Goal: Task Accomplishment & Management: Use online tool/utility

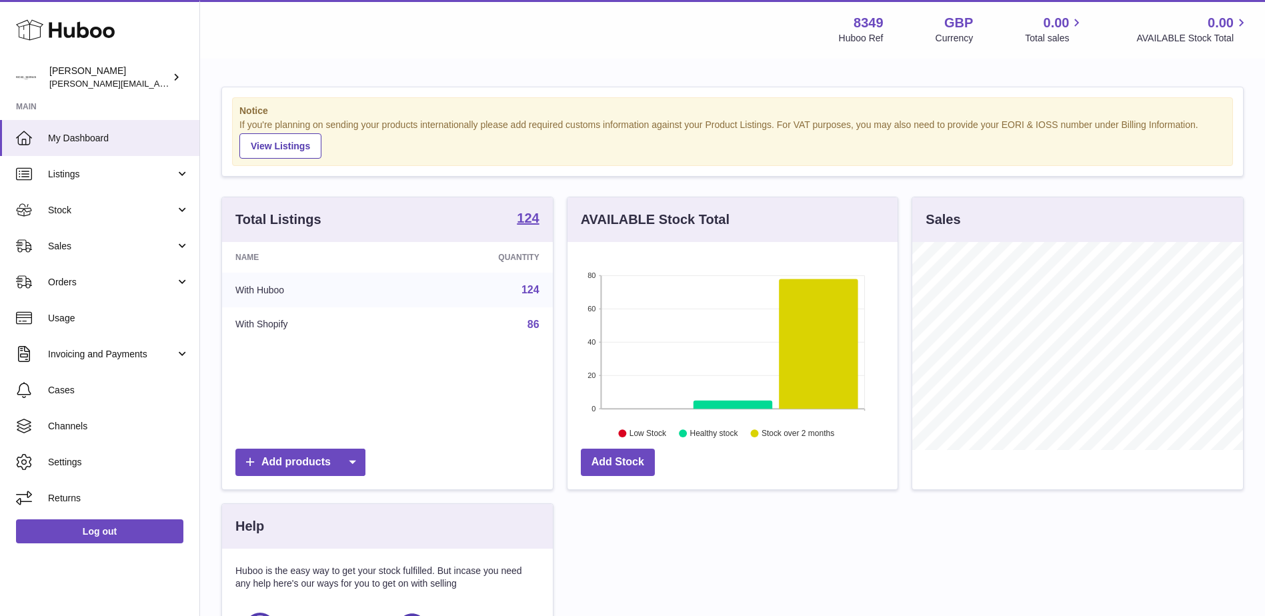
scroll to position [208, 330]
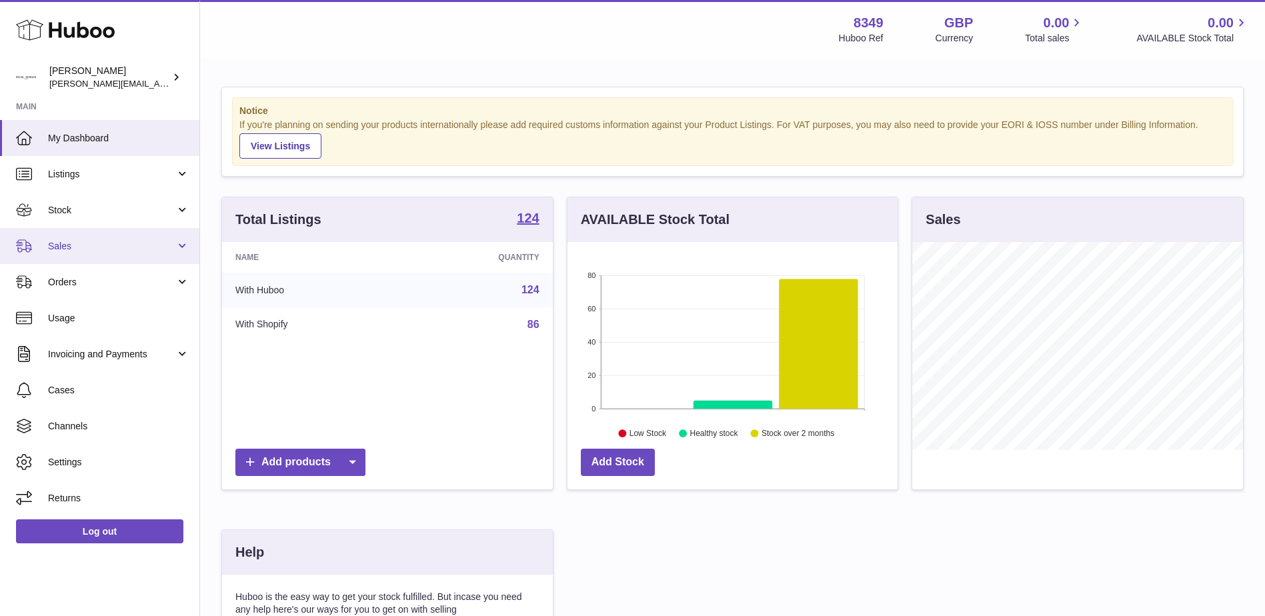
click at [69, 242] on span "Sales" at bounding box center [111, 246] width 127 height 13
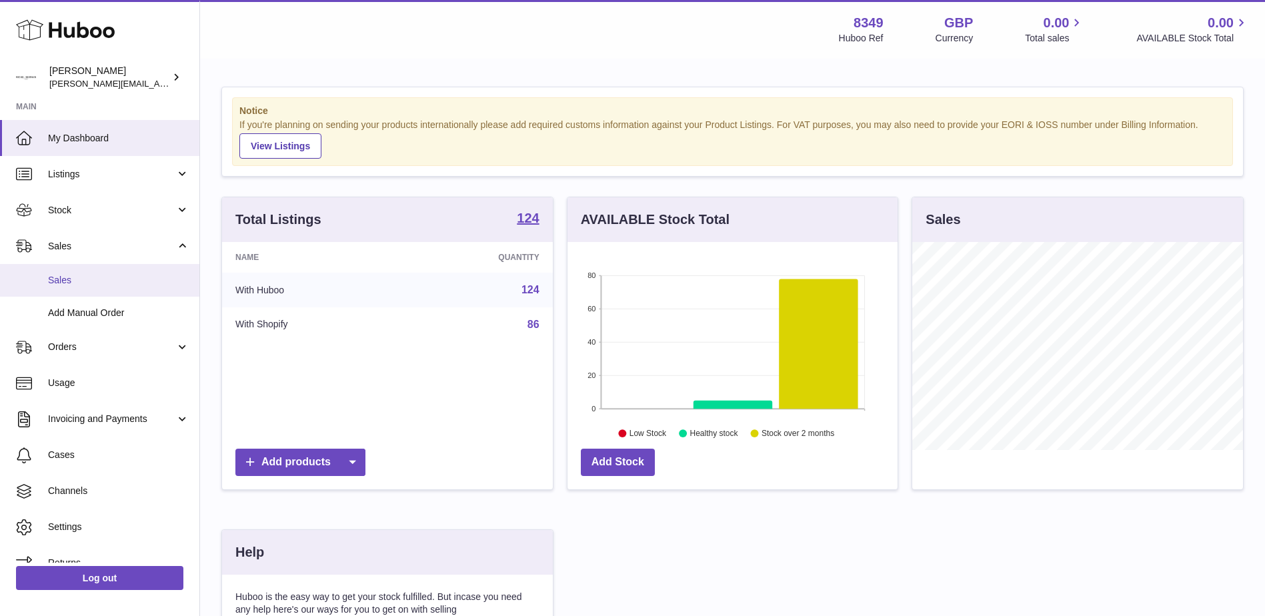
click at [64, 277] on span "Sales" at bounding box center [118, 280] width 141 height 13
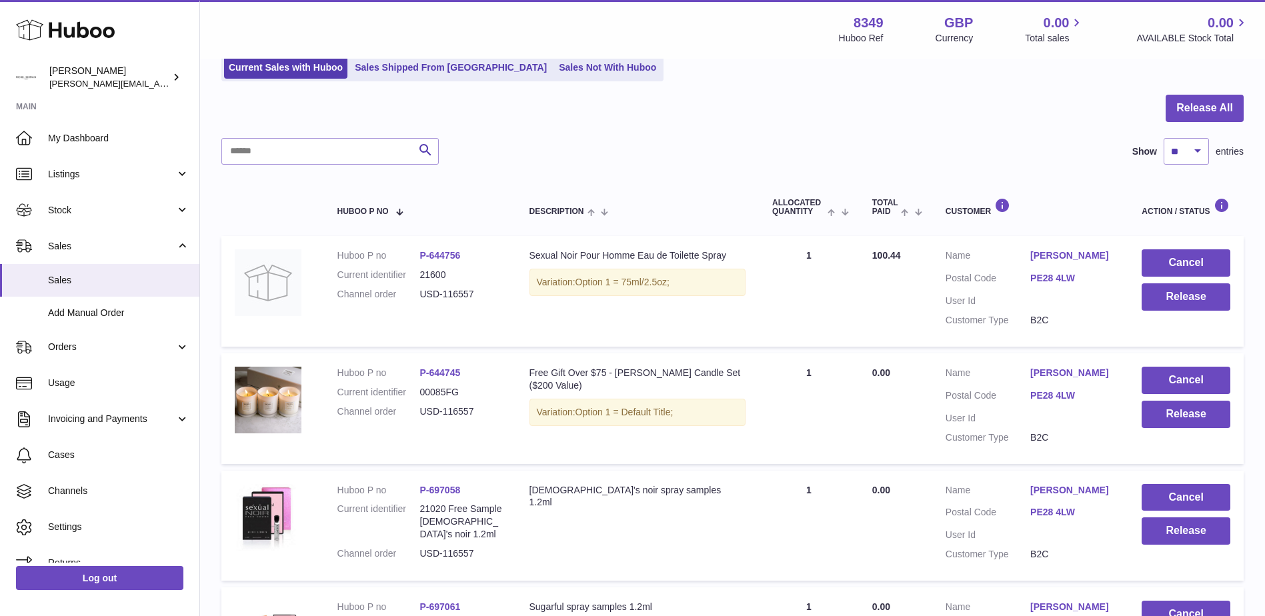
scroll to position [76, 0]
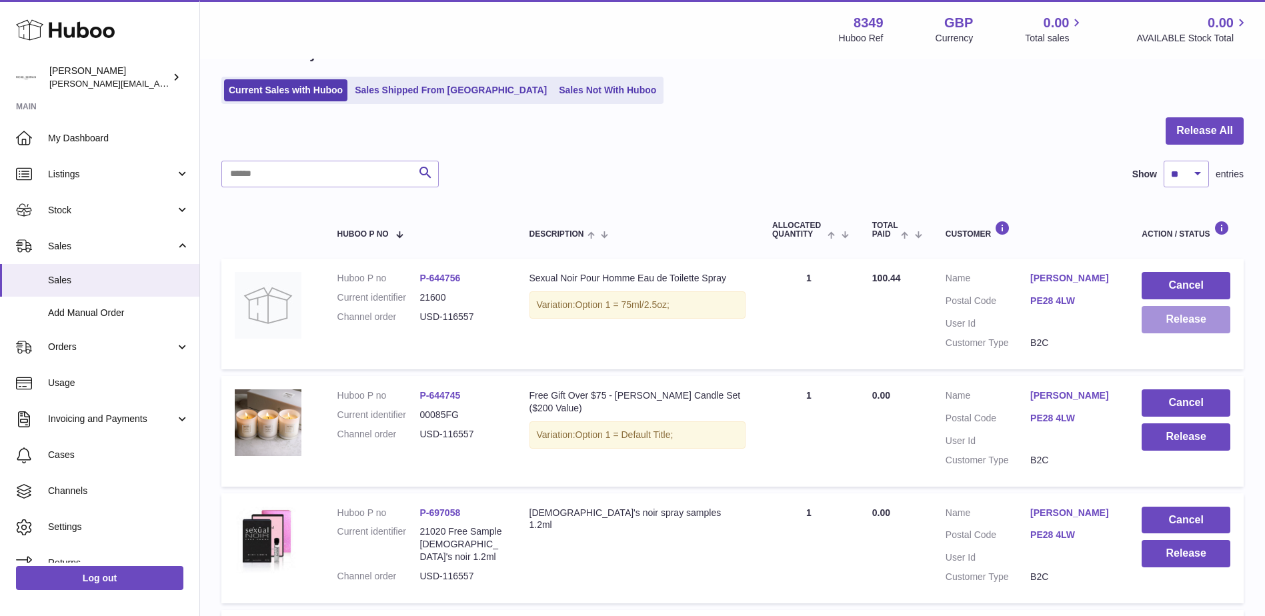
click at [1182, 314] on button "Release" at bounding box center [1186, 319] width 89 height 27
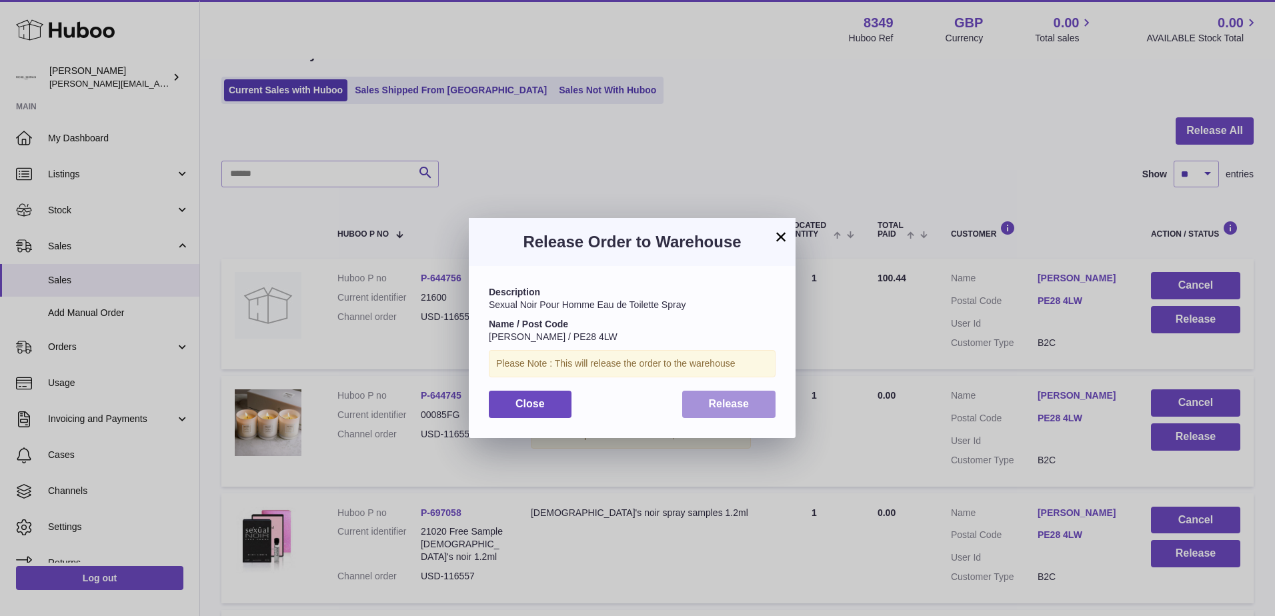
click at [715, 409] on span "Release" at bounding box center [729, 403] width 41 height 11
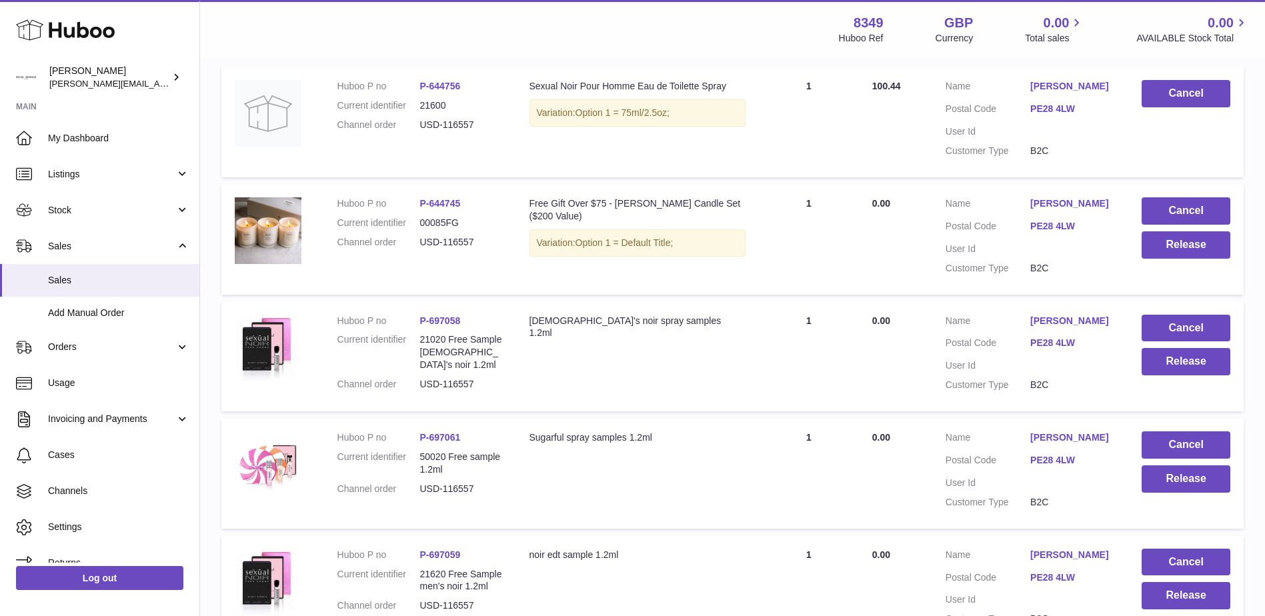
scroll to position [276, 0]
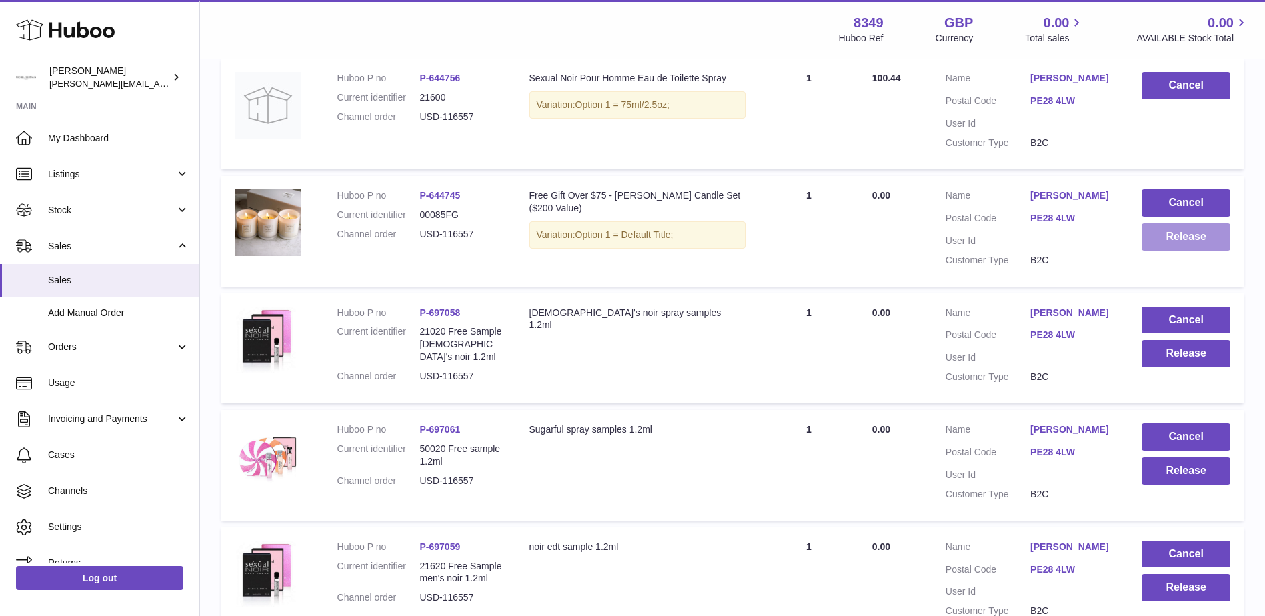
click at [1168, 232] on button "Release" at bounding box center [1186, 236] width 89 height 27
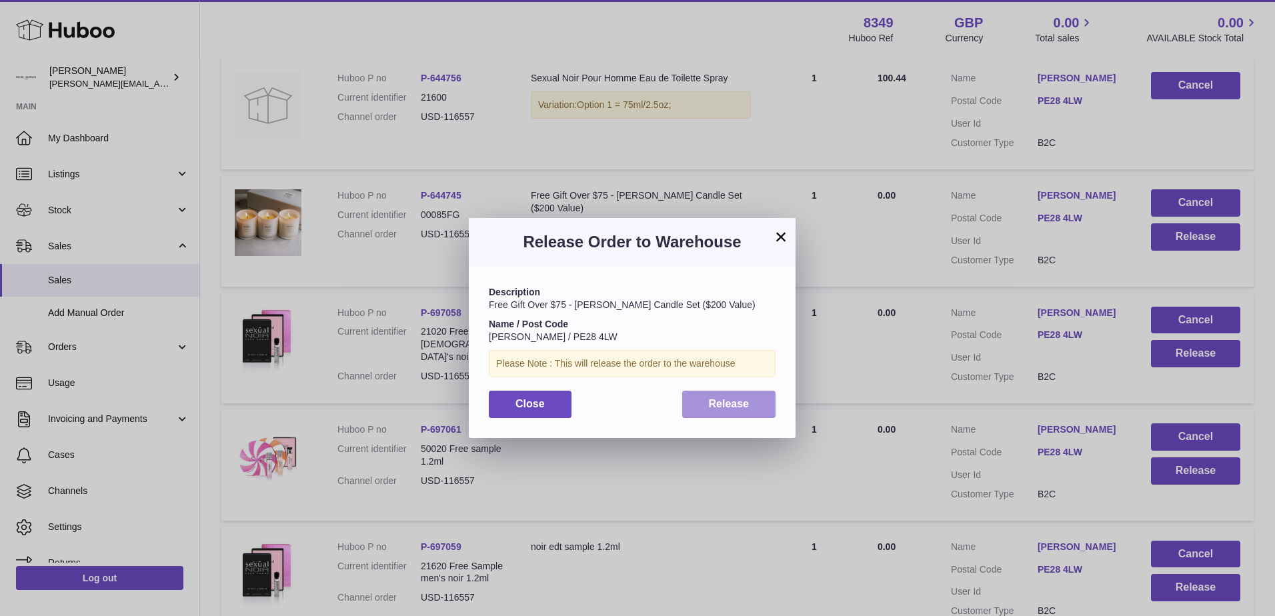
click at [699, 407] on button "Release" at bounding box center [729, 404] width 94 height 27
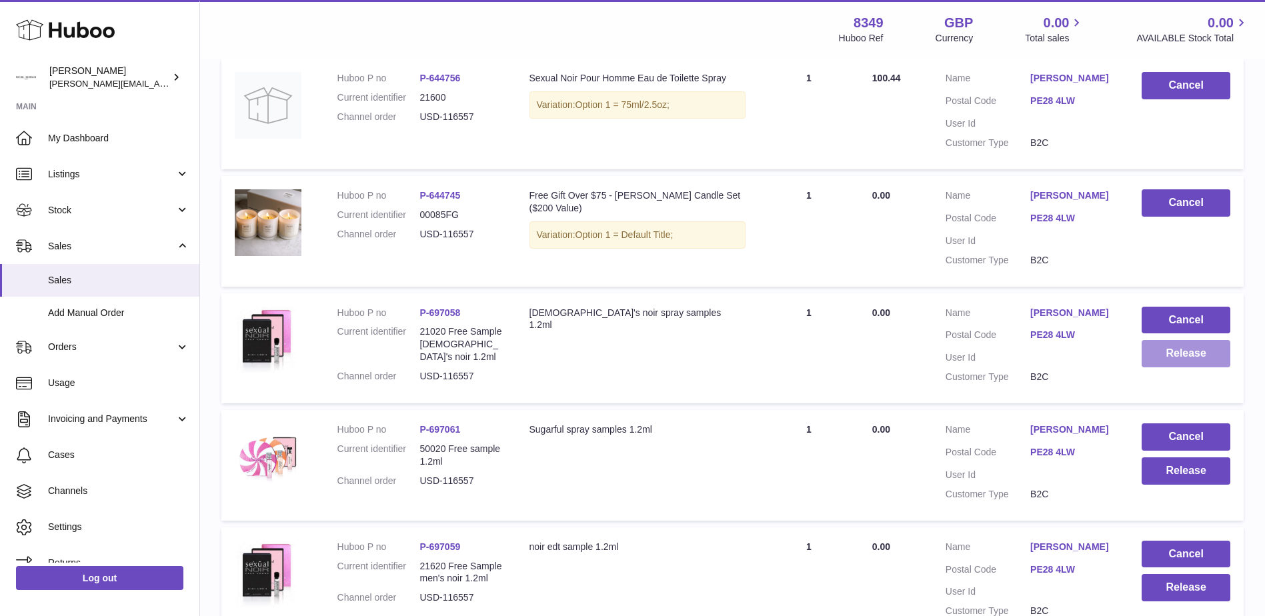
click at [1168, 349] on button "Release" at bounding box center [1186, 353] width 89 height 27
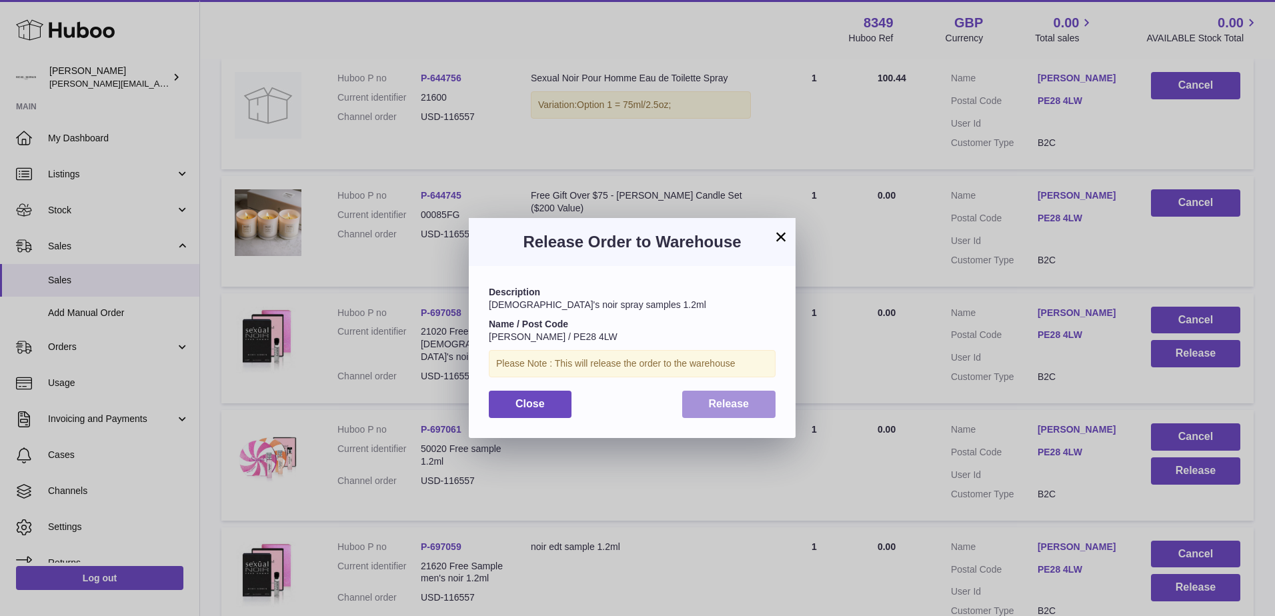
click at [732, 398] on span "Release" at bounding box center [729, 403] width 41 height 11
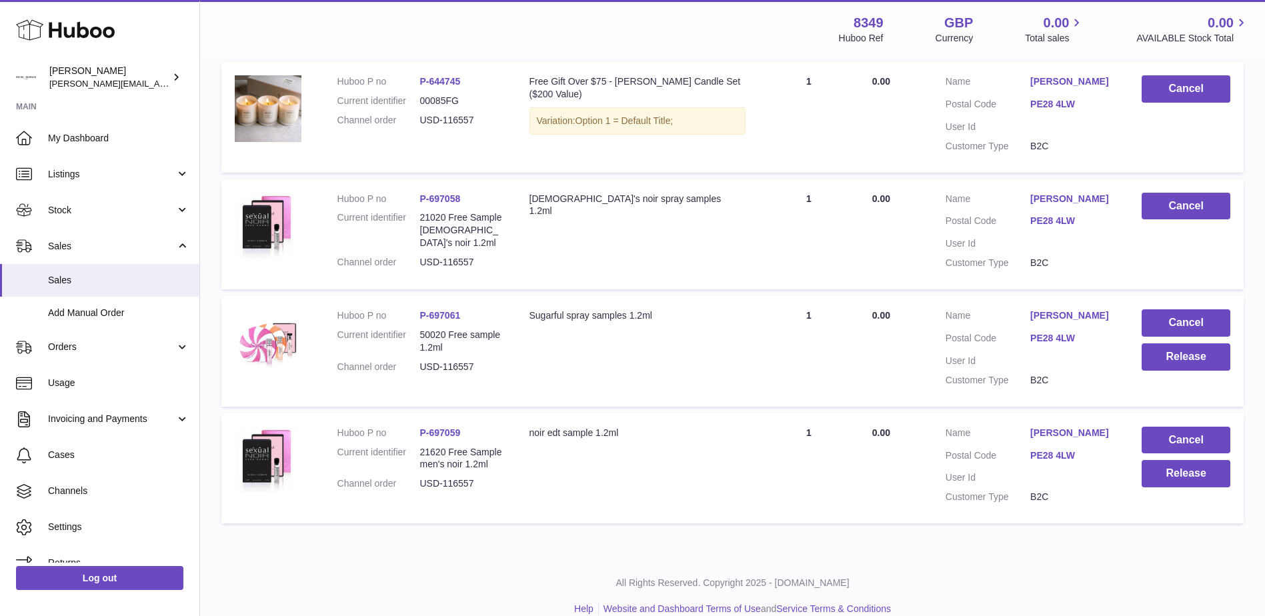
scroll to position [409, 0]
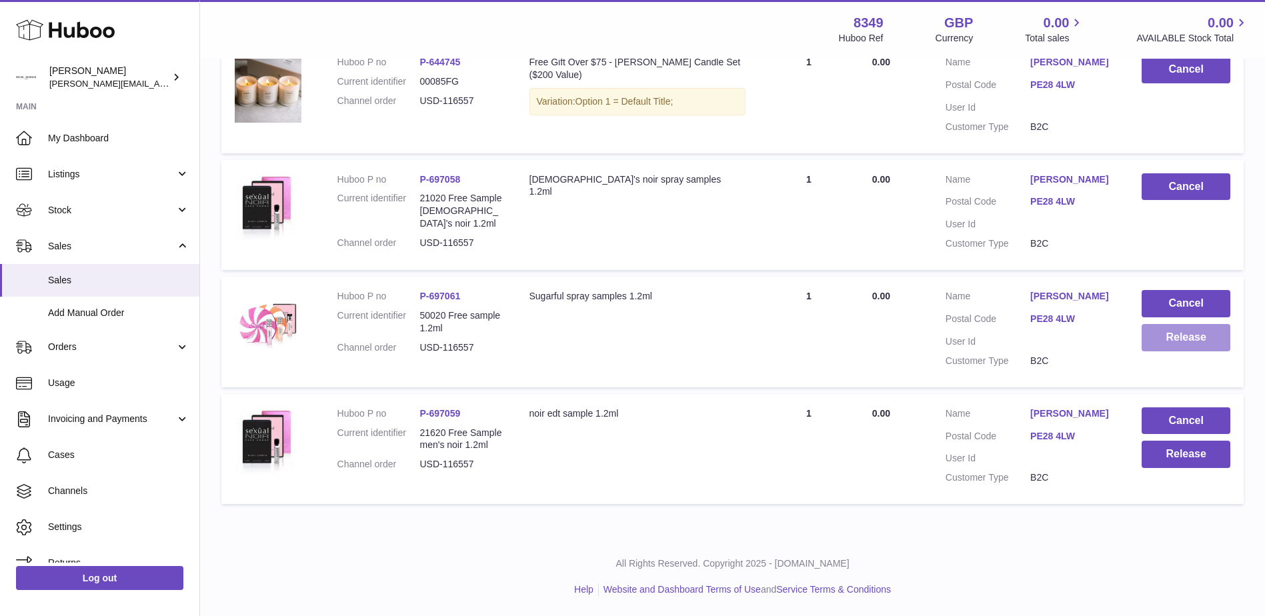
click at [1168, 334] on button "Release" at bounding box center [1186, 337] width 89 height 27
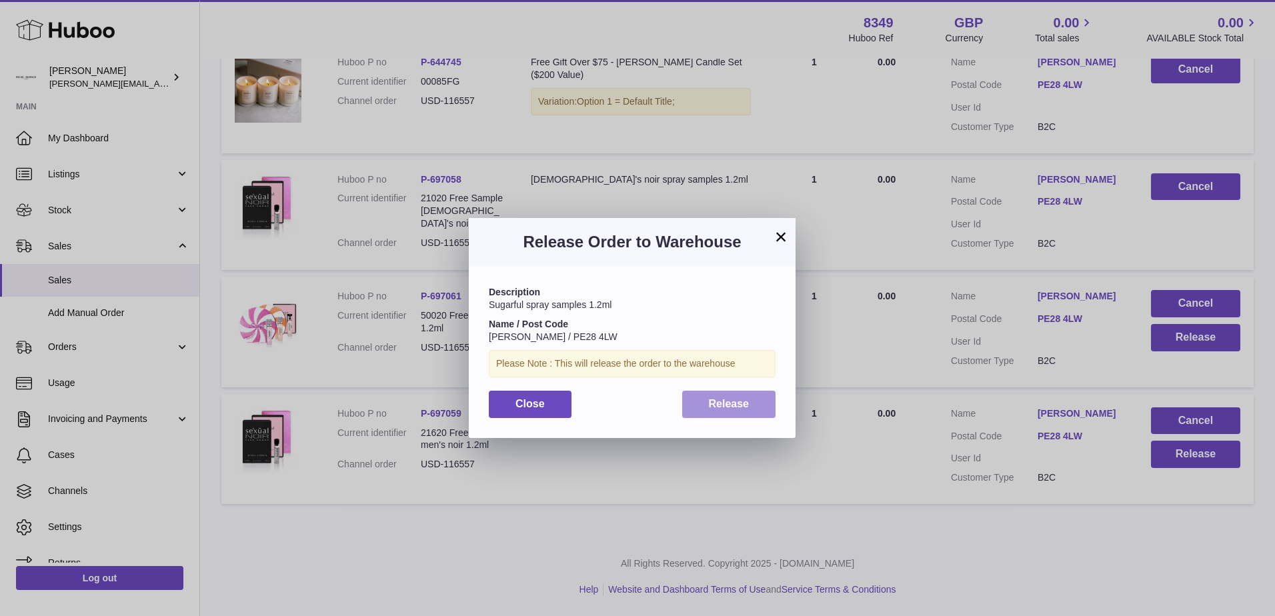
click at [738, 402] on span "Release" at bounding box center [729, 403] width 41 height 11
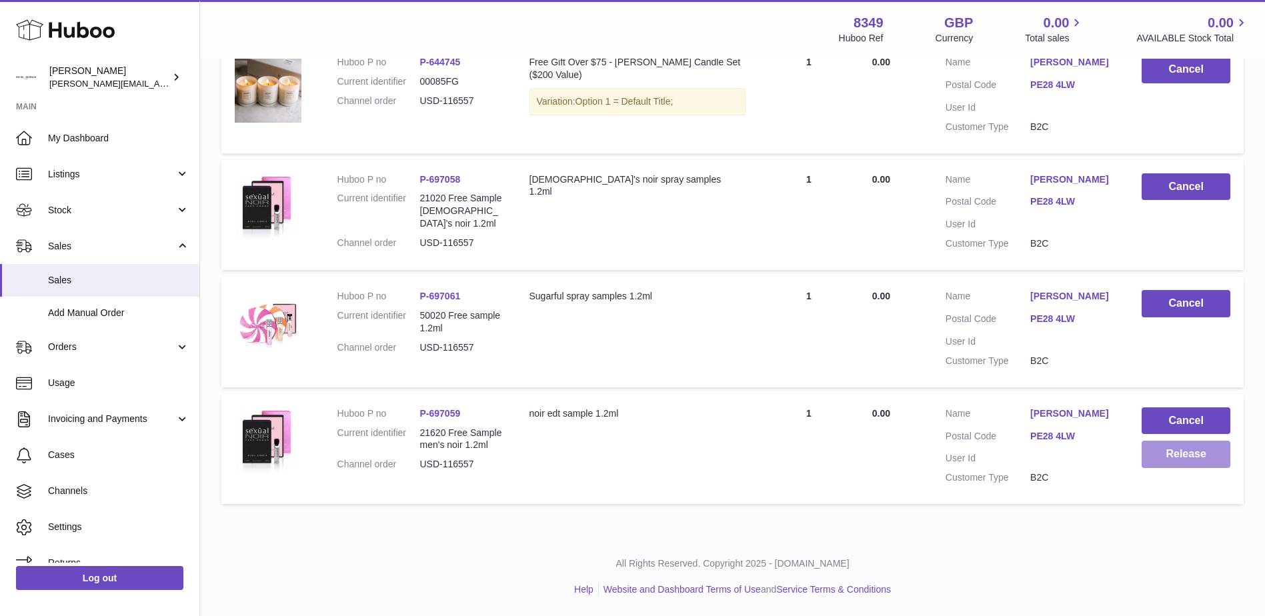
click at [1186, 450] on button "Release" at bounding box center [1186, 454] width 89 height 27
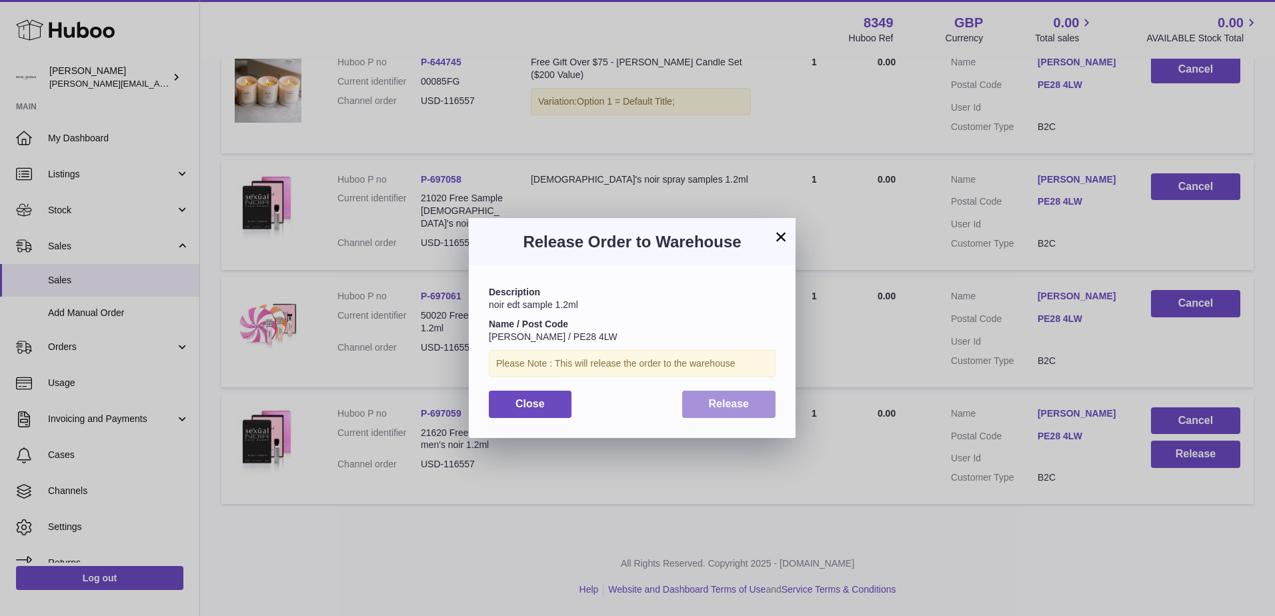
click at [729, 411] on button "Release" at bounding box center [729, 404] width 94 height 27
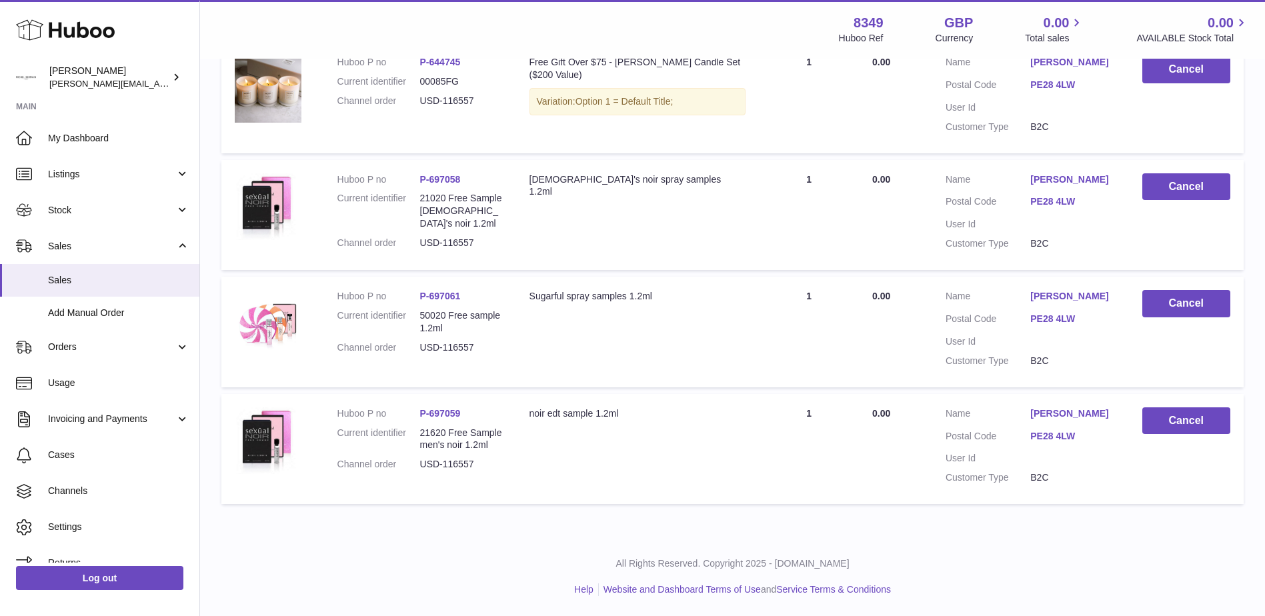
click at [1124, 100] on td "Customer Name Donald Drexler Postal Code PE28 4LW User Id Customer Type B2C" at bounding box center [1030, 98] width 197 height 111
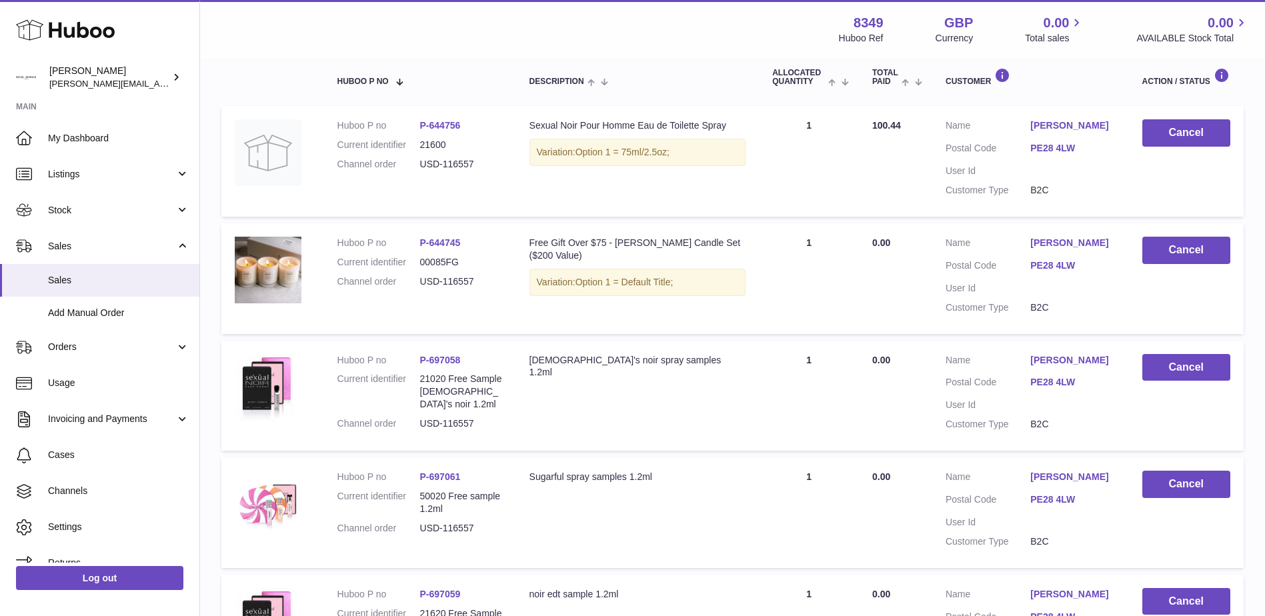
scroll to position [209, 0]
